Goal: Navigation & Orientation: Find specific page/section

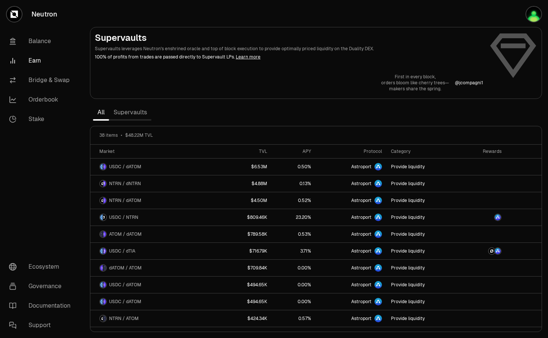
click at [131, 110] on link "Supervaults" at bounding box center [130, 112] width 42 height 15
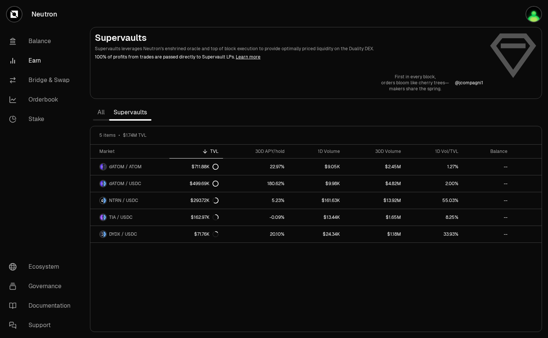
click at [112, 110] on link "Supervaults" at bounding box center [130, 112] width 42 height 15
click at [103, 111] on link "All" at bounding box center [101, 112] width 16 height 15
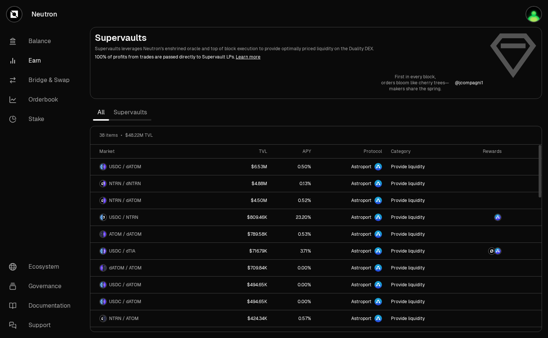
click at [141, 137] on span "$48.22M TVL" at bounding box center [139, 135] width 28 height 6
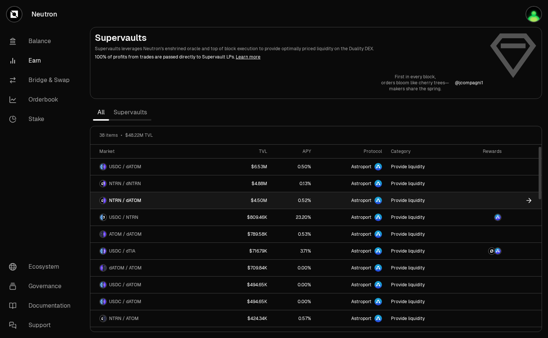
scroll to position [48, 0]
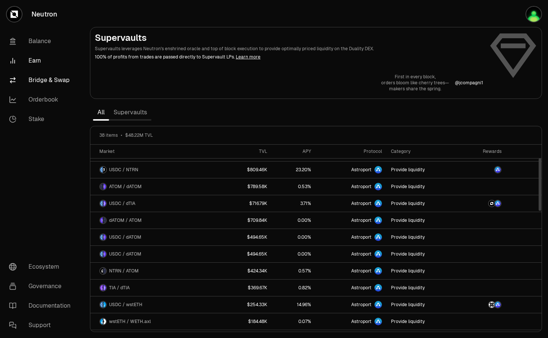
click at [33, 80] on link "Bridge & Swap" at bounding box center [42, 79] width 78 height 19
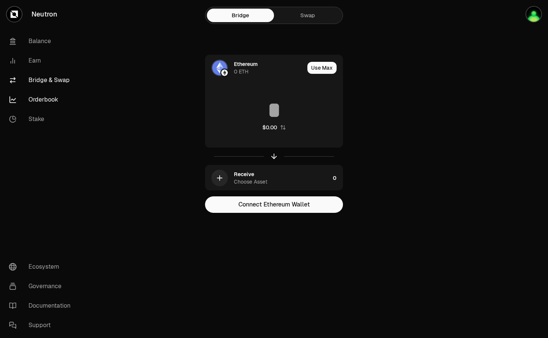
click at [39, 102] on link "Orderbook" at bounding box center [42, 99] width 78 height 19
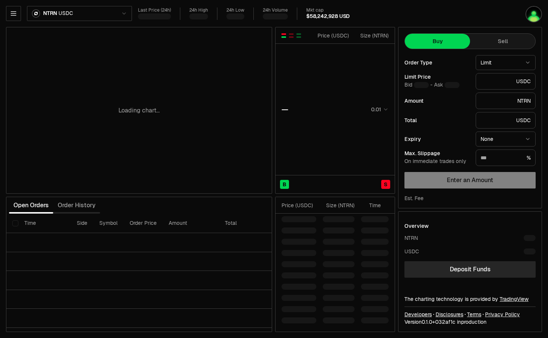
type input "********"
